Goal: Find specific page/section: Find specific page/section

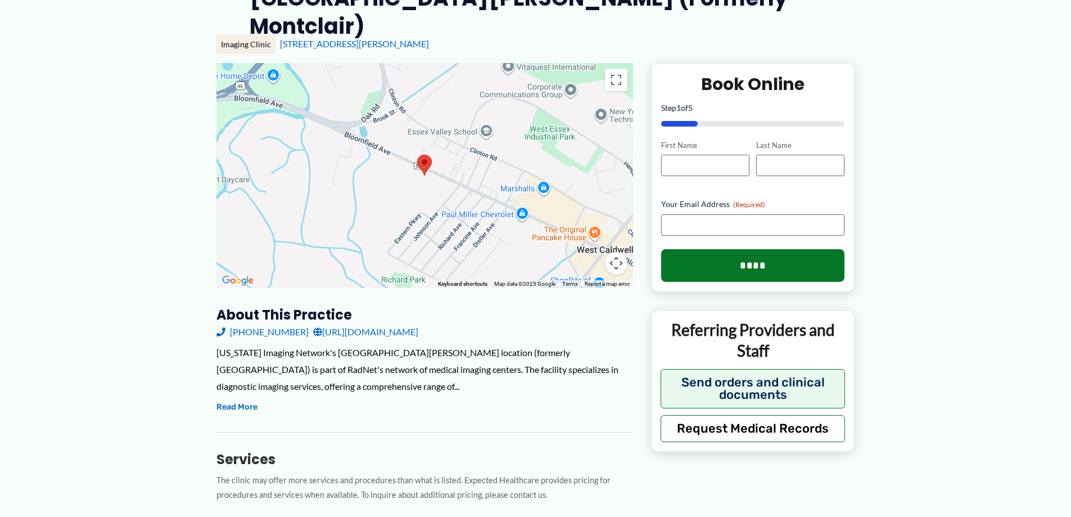
scroll to position [169, 0]
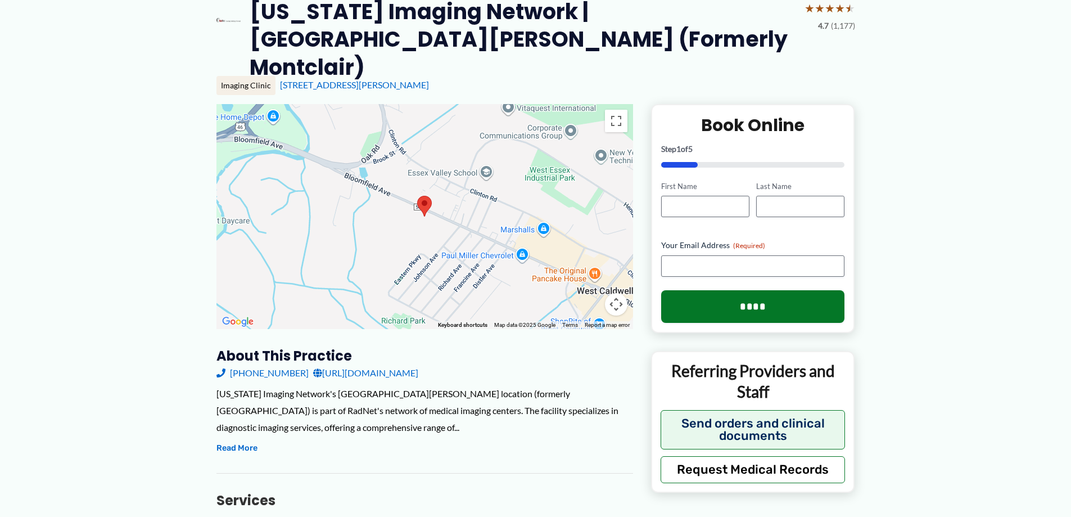
scroll to position [112, 0]
